Goal: Browse casually: Explore the website without a specific task or goal

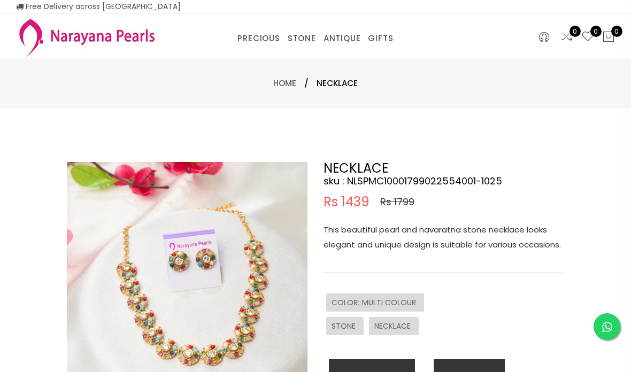
select select "INR"
click at [335, 75] on div "Home / NECKLACE" at bounding box center [315, 83] width 631 height 50
click at [340, 84] on span "NECKLACE" at bounding box center [337, 83] width 41 height 13
click at [338, 85] on span "NECKLACE" at bounding box center [337, 83] width 41 height 13
click at [344, 81] on span "NECKLACE" at bounding box center [337, 83] width 41 height 13
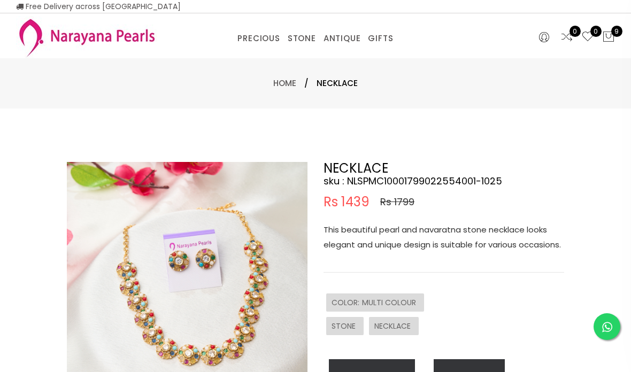
click at [344, 81] on span "NECKLACE" at bounding box center [337, 83] width 41 height 13
click at [344, 83] on span "NECKLACE" at bounding box center [337, 83] width 41 height 13
click at [342, 80] on span "NECKLACE" at bounding box center [337, 83] width 41 height 13
click at [132, 25] on img at bounding box center [86, 37] width 141 height 42
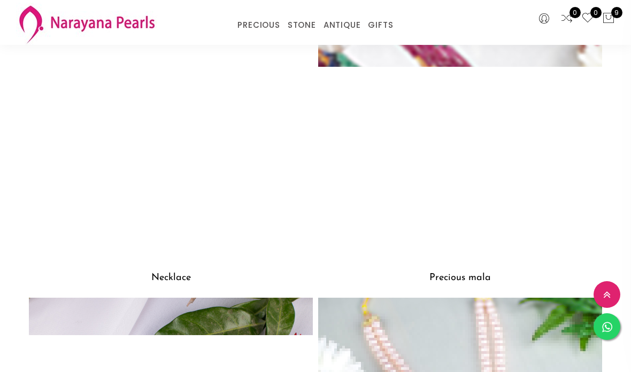
scroll to position [866, 0]
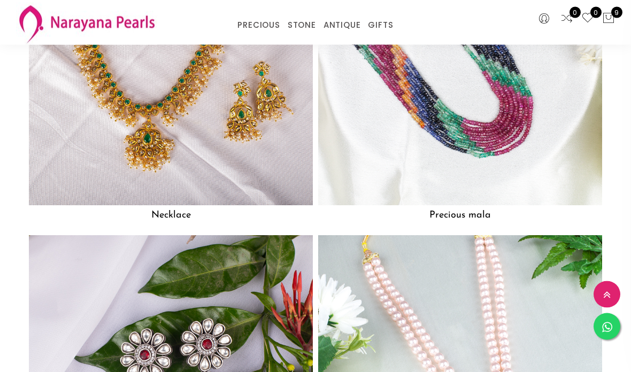
click at [258, 162] on img at bounding box center [171, 64] width 284 height 284
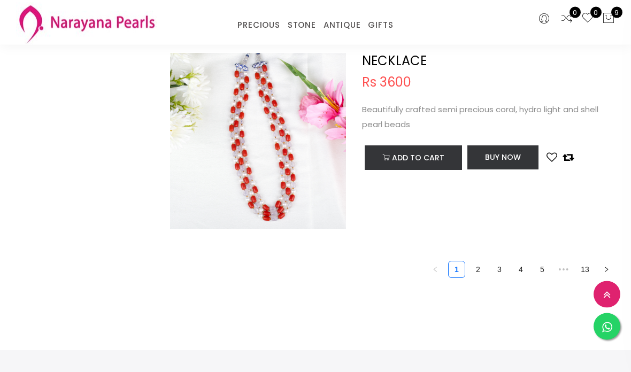
scroll to position [3941, 0]
click at [486, 261] on li "2" at bounding box center [477, 269] width 17 height 17
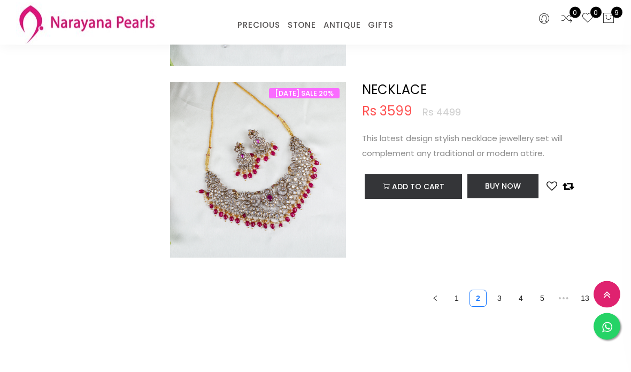
scroll to position [3914, 0]
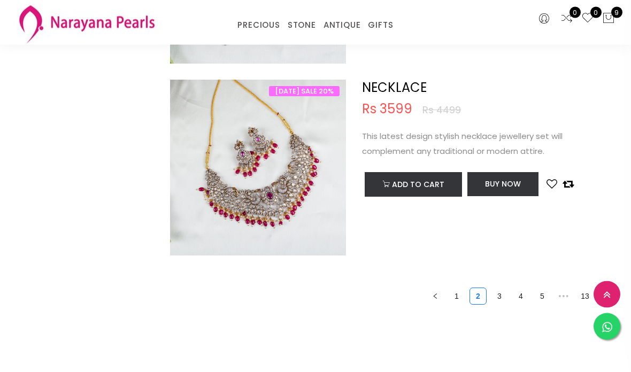
click at [502, 289] on link "3" at bounding box center [499, 297] width 16 height 16
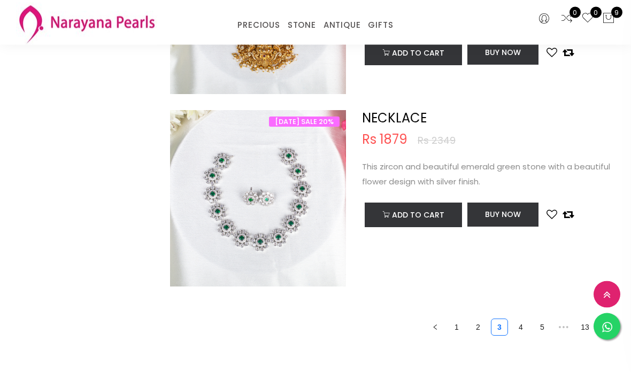
scroll to position [3902, 0]
click at [519, 320] on link "4" at bounding box center [521, 327] width 16 height 16
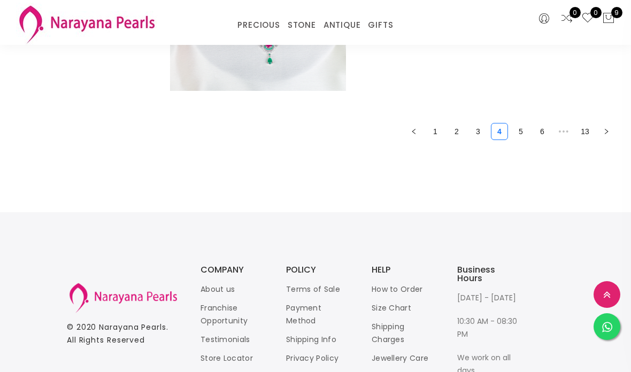
scroll to position [4072, 0]
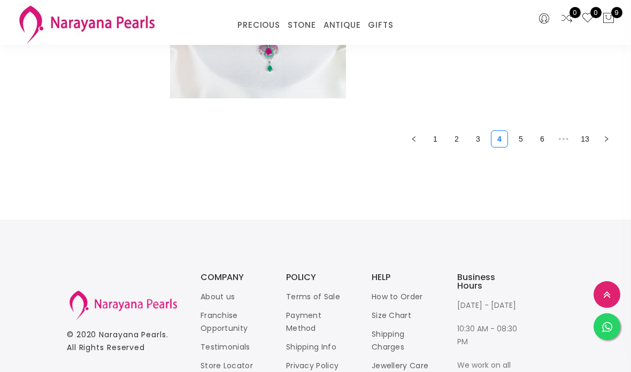
click at [523, 137] on link "5" at bounding box center [521, 139] width 16 height 16
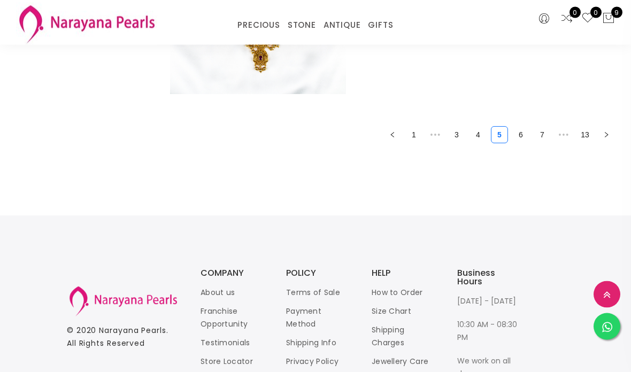
scroll to position [4067, 0]
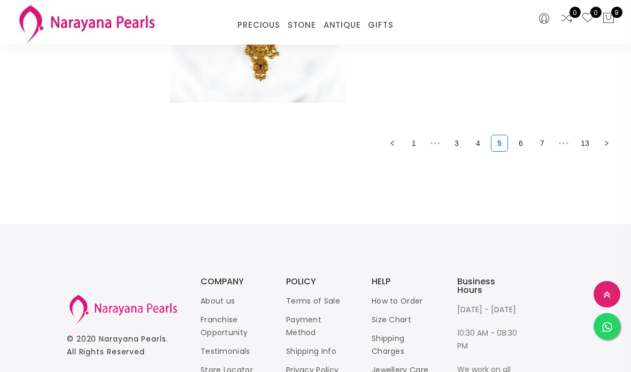
click at [524, 136] on link "6" at bounding box center [521, 144] width 16 height 16
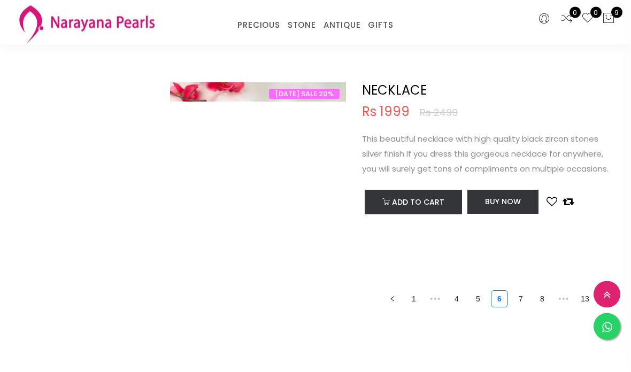
scroll to position [3914, 0]
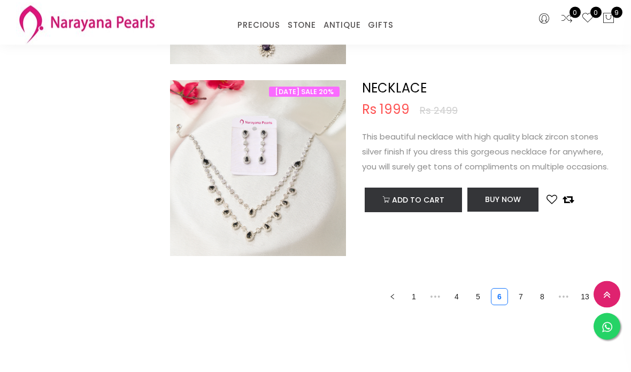
click at [524, 289] on link "7" at bounding box center [521, 297] width 16 height 16
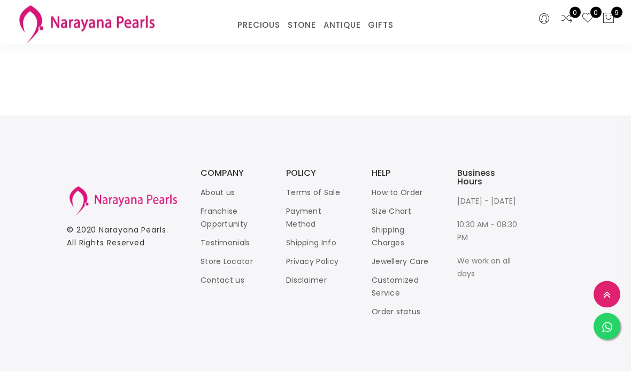
scroll to position [3934, 0]
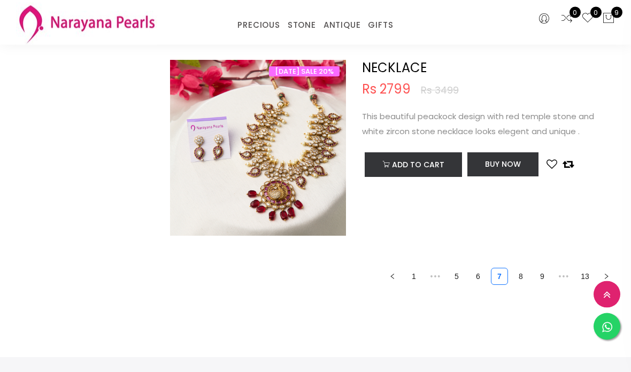
click at [519, 269] on link "8" at bounding box center [521, 277] width 16 height 16
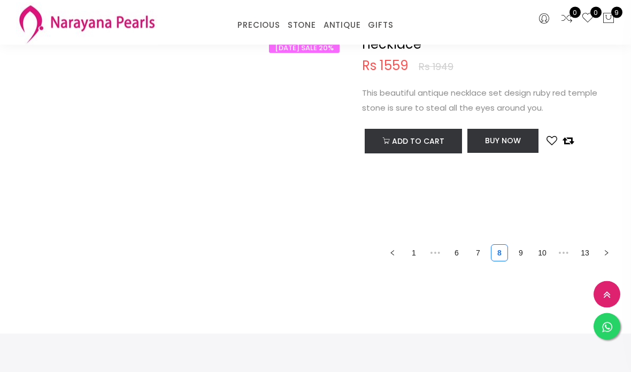
scroll to position [4012, 0]
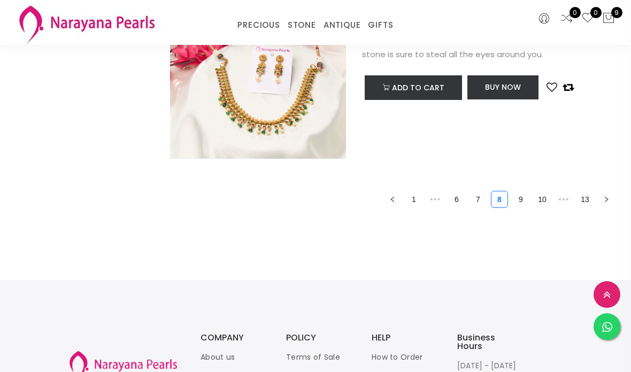
click at [519, 193] on link "9" at bounding box center [521, 199] width 16 height 16
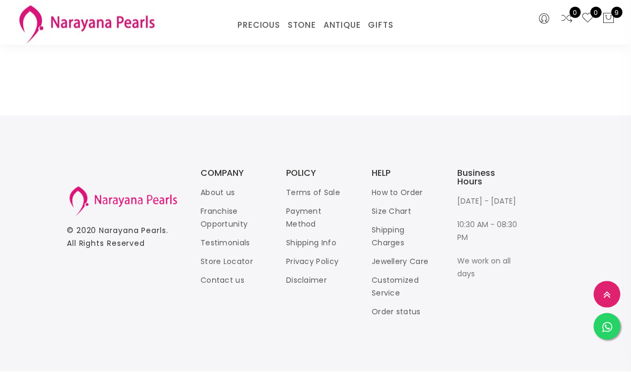
scroll to position [3895, 0]
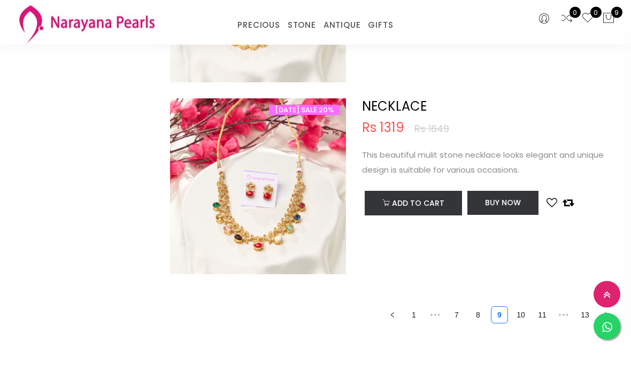
click at [520, 307] on link "10" at bounding box center [521, 315] width 16 height 16
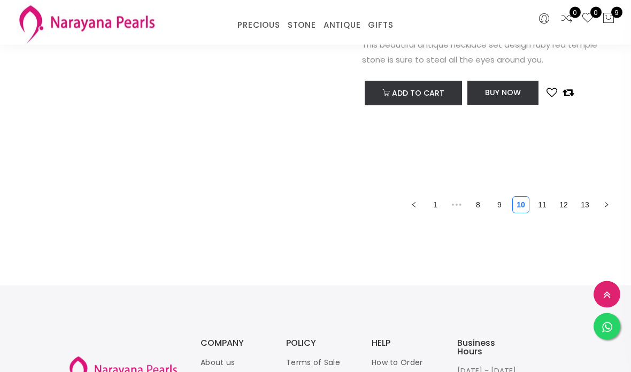
scroll to position [4006, 0]
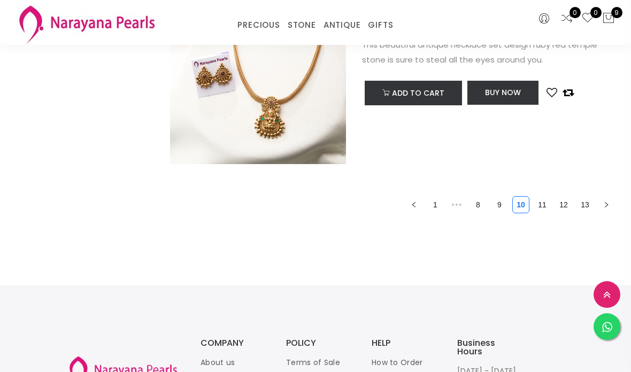
click at [542, 197] on link "11" at bounding box center [542, 205] width 16 height 16
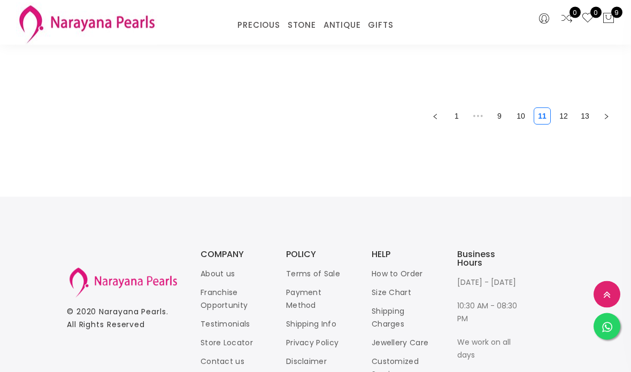
scroll to position [4013, 0]
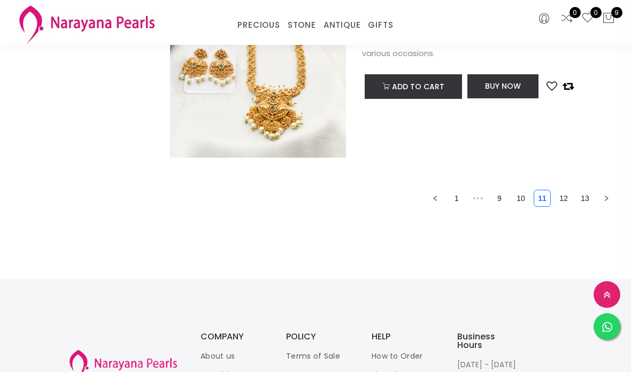
click at [560, 195] on link "12" at bounding box center [564, 198] width 16 height 16
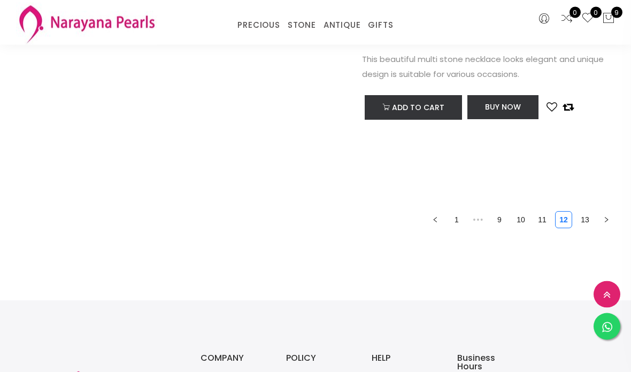
scroll to position [3799, 0]
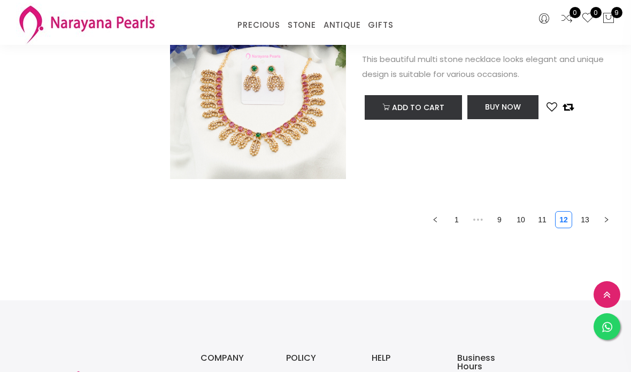
click at [593, 212] on li "13" at bounding box center [584, 219] width 17 height 17
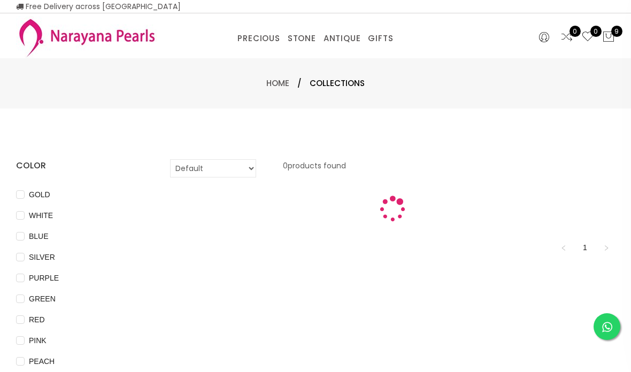
scroll to position [43, 0]
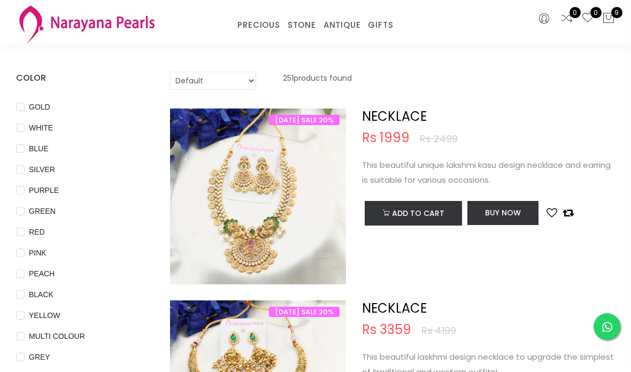
click at [144, 35] on img at bounding box center [86, 24] width 141 height 42
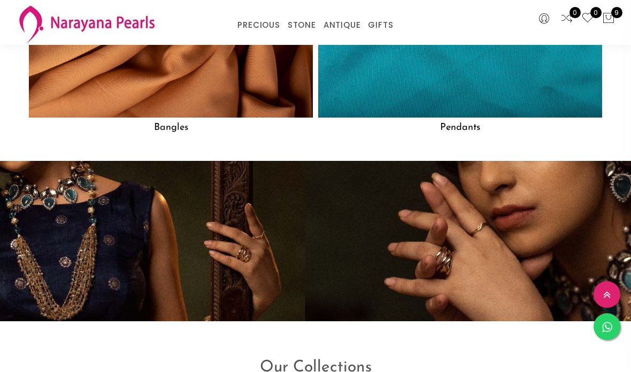
scroll to position [1573, 0]
